Goal: Check status: Check status

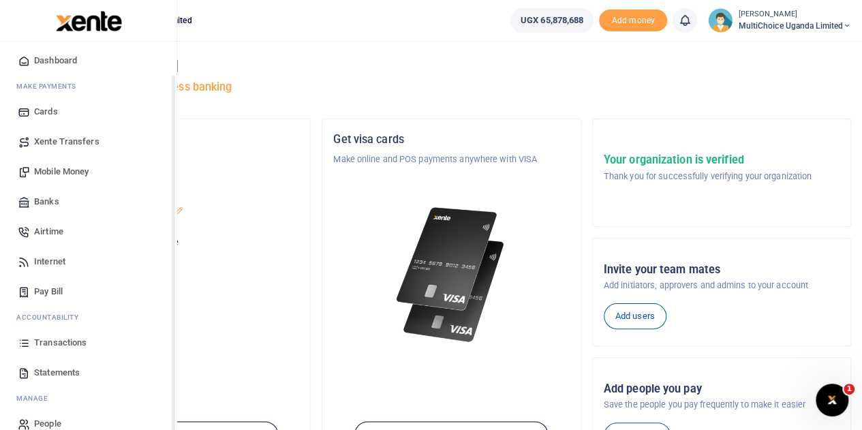
scroll to position [56, 0]
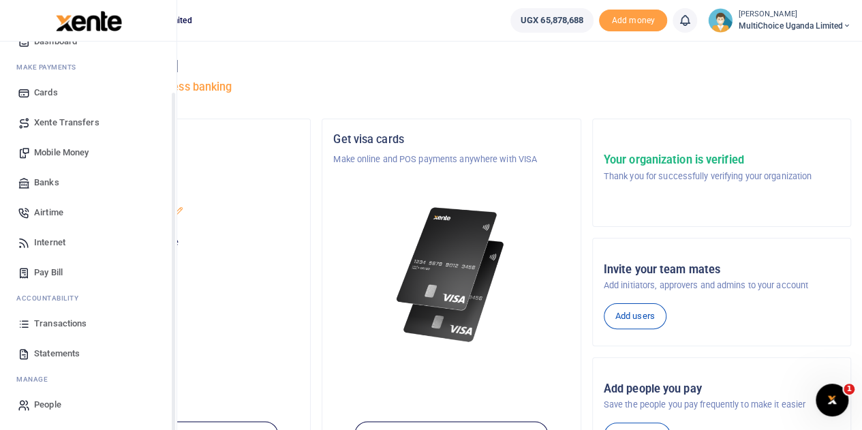
click at [52, 327] on span "Transactions" at bounding box center [60, 324] width 52 height 14
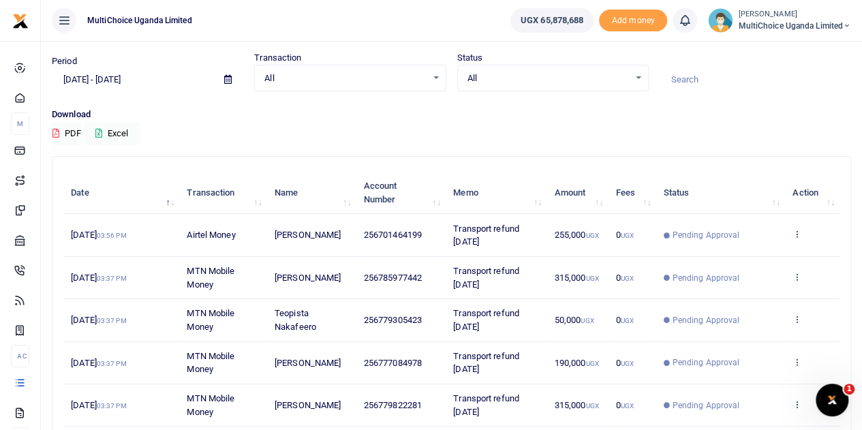
scroll to position [68, 0]
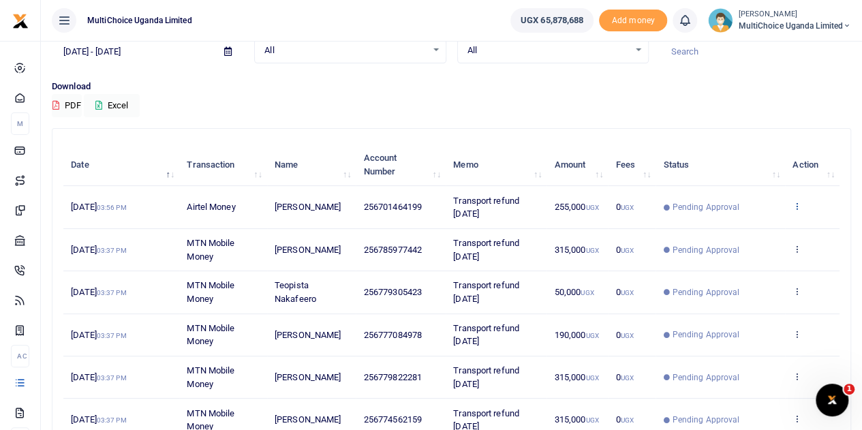
click at [796, 205] on icon at bounding box center [797, 206] width 9 height 10
click at [743, 222] on link "View details" at bounding box center [748, 229] width 108 height 19
click at [743, 222] on td "Pending Approval" at bounding box center [721, 207] width 130 height 42
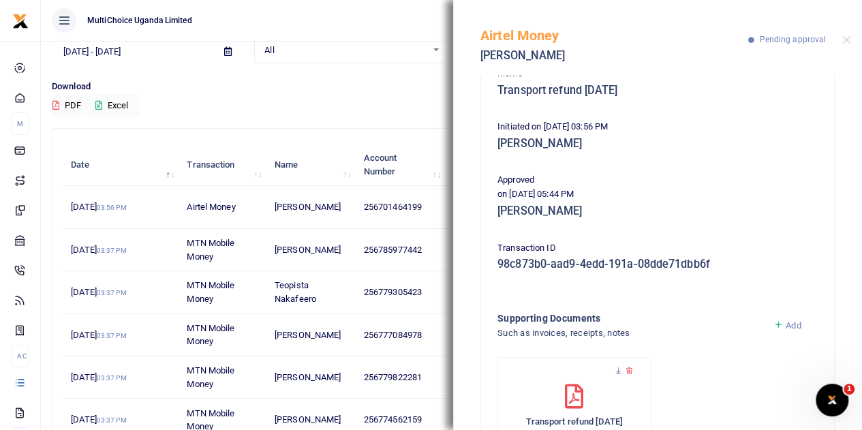
scroll to position [136, 0]
click at [849, 45] on div "Airtel Money Christopher Atugonza Pending approval" at bounding box center [657, 38] width 409 height 76
click at [843, 43] on button "Close" at bounding box center [847, 39] width 9 height 9
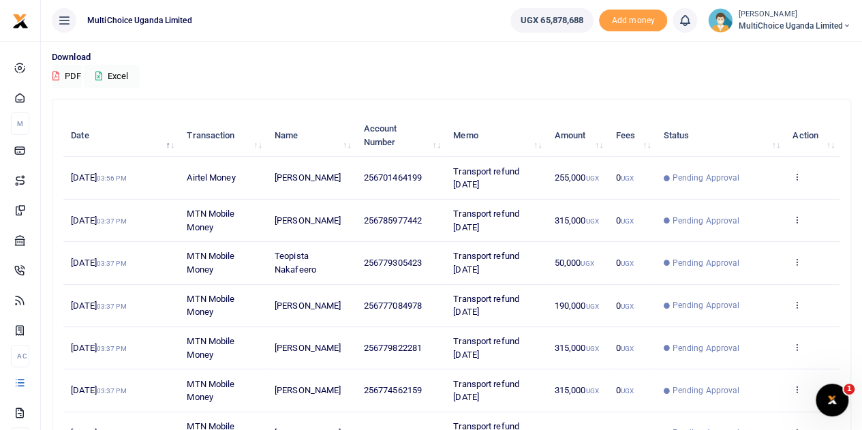
scroll to position [339, 0]
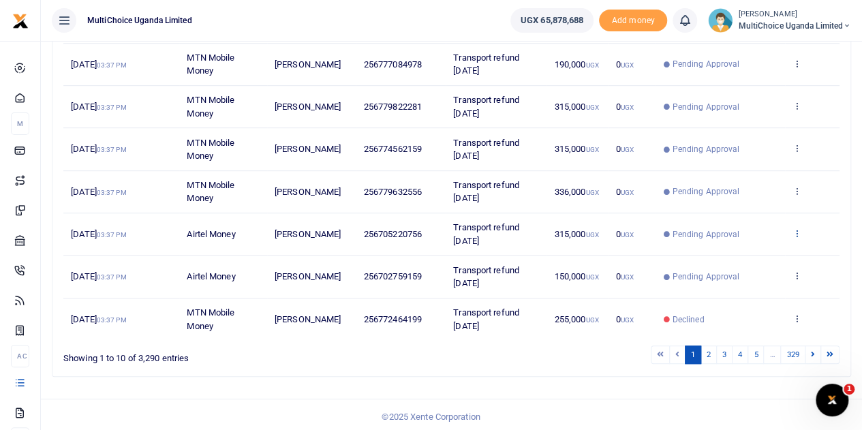
click at [796, 230] on icon at bounding box center [797, 233] width 9 height 10
click at [721, 249] on link "View details" at bounding box center [748, 254] width 108 height 19
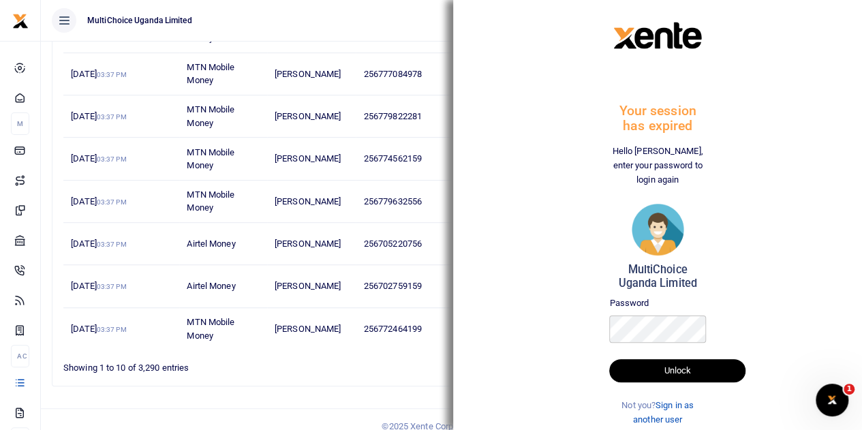
scroll to position [348, 0]
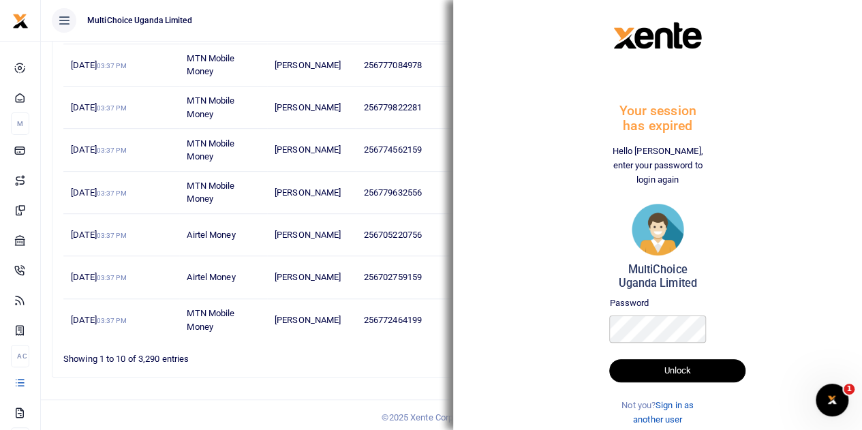
click at [661, 367] on button "Unlock" at bounding box center [677, 370] width 136 height 23
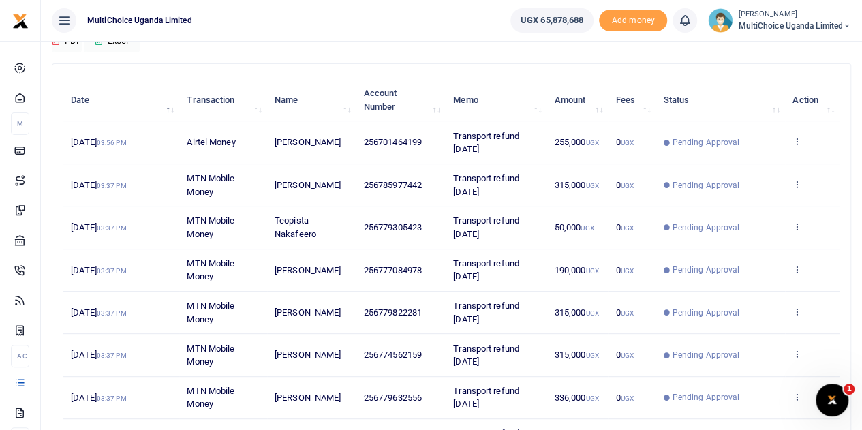
scroll to position [136, 0]
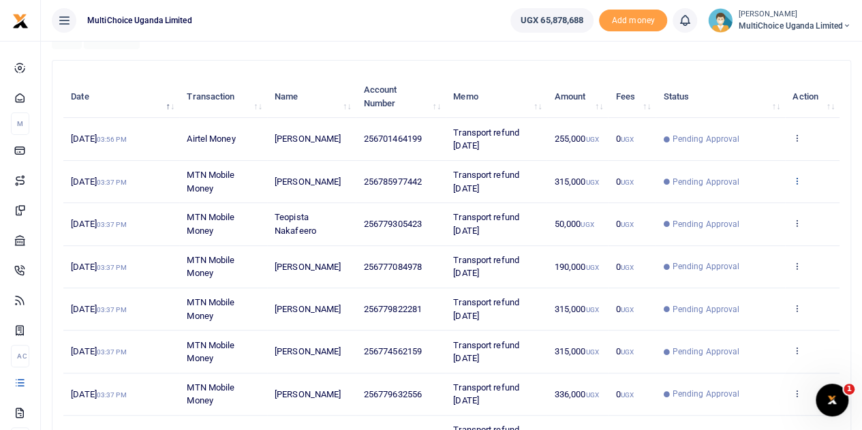
click at [798, 179] on icon at bounding box center [797, 181] width 9 height 10
click at [772, 203] on link "View details" at bounding box center [748, 203] width 108 height 19
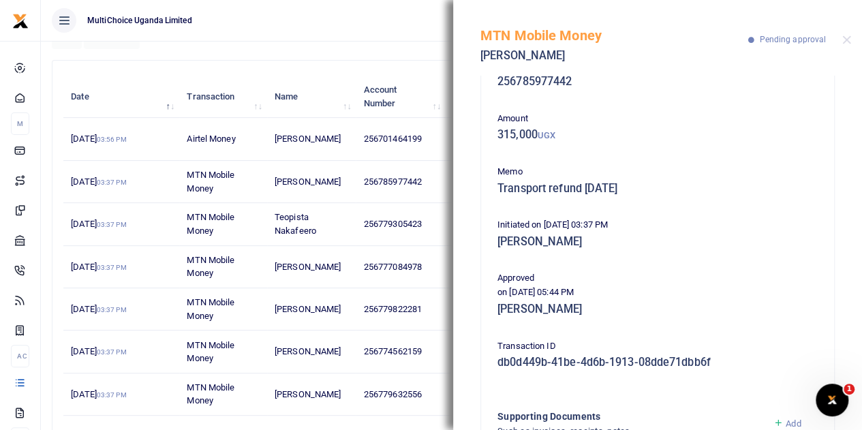
scroll to position [68, 0]
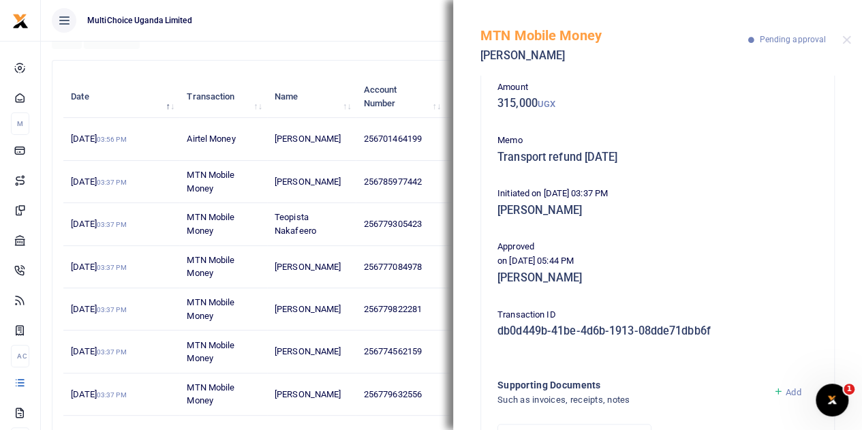
click at [851, 44] on div "MTN Mobile Money [PERSON_NAME] Pending approval" at bounding box center [657, 38] width 409 height 76
drag, startPoint x: 844, startPoint y: 25, endPoint x: 854, endPoint y: 47, distance: 24.1
click at [845, 29] on div "MTN Mobile Money [PERSON_NAME] Pending approval" at bounding box center [657, 38] width 409 height 76
click at [854, 47] on div "MTN Mobile Money [PERSON_NAME] Pending approval" at bounding box center [657, 38] width 409 height 76
click at [848, 43] on button "Close" at bounding box center [847, 39] width 9 height 9
